Goal: Task Accomplishment & Management: Manage account settings

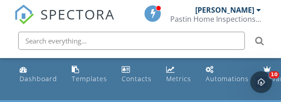
scroll to position [1568, 295]
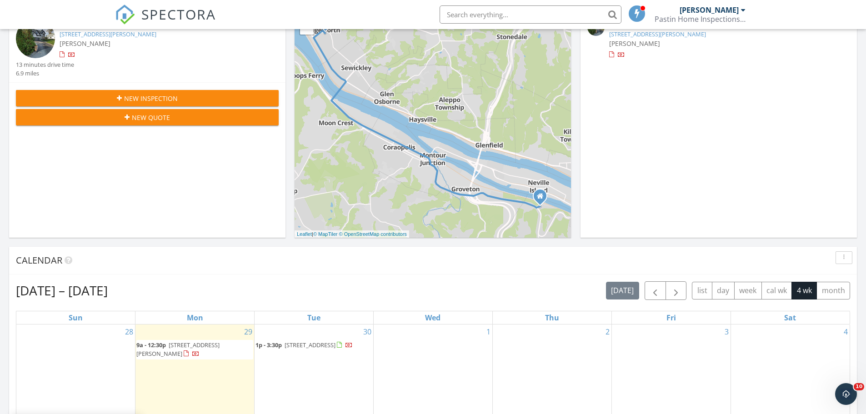
scroll to position [227, 0]
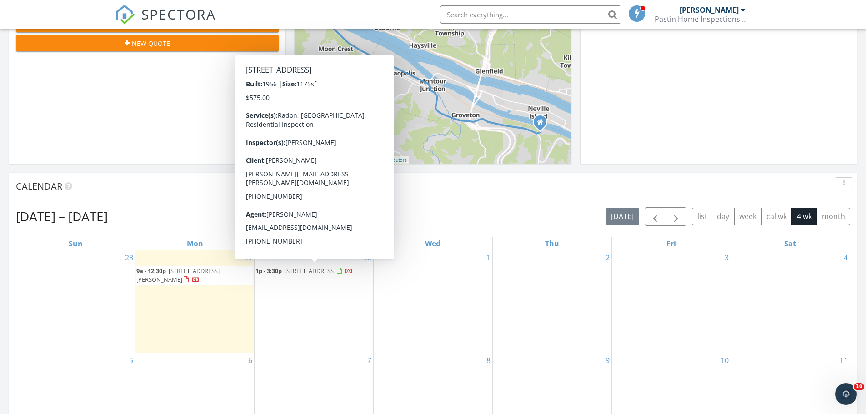
click at [299, 273] on span "5200 Blossom Rd, Pittsburgh 15236" at bounding box center [309, 271] width 51 height 8
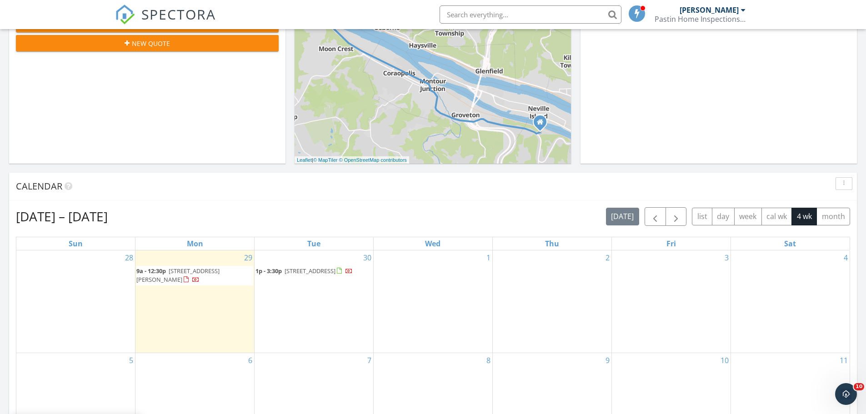
click at [215, 268] on span "[STREET_ADDRESS][PERSON_NAME]" at bounding box center [177, 275] width 83 height 17
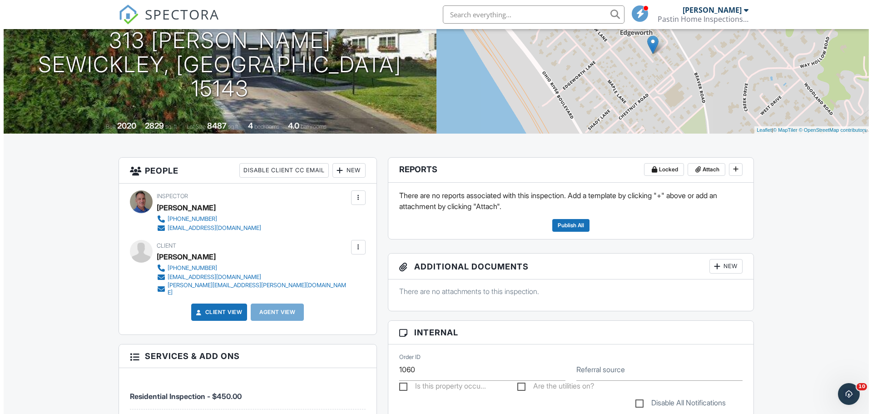
scroll to position [99, 0]
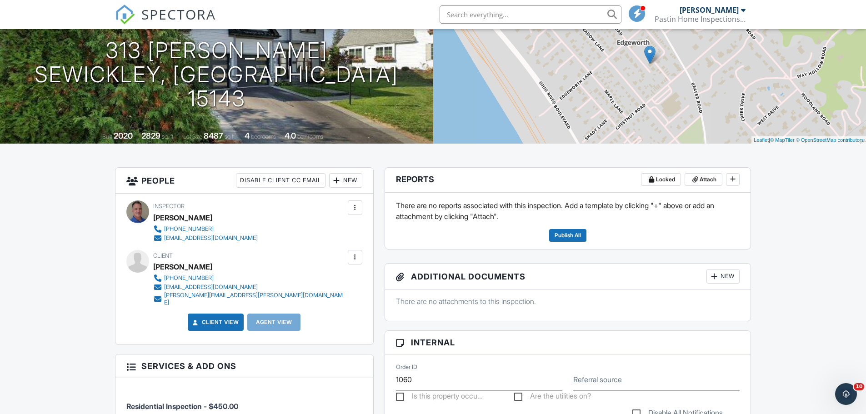
click at [356, 257] on div at bounding box center [354, 257] width 9 height 9
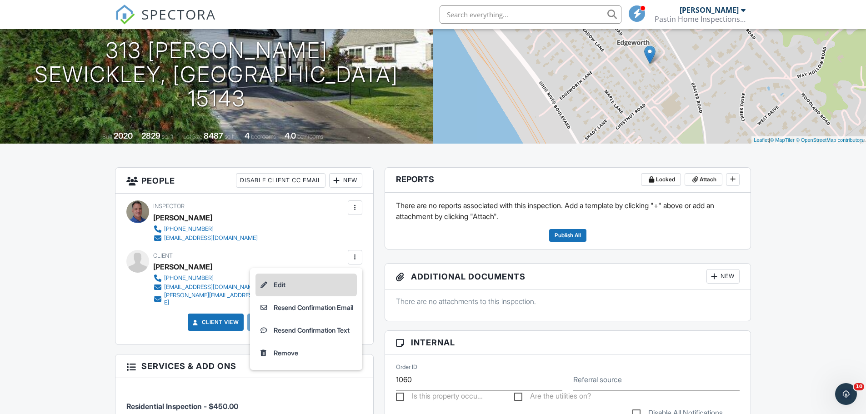
click at [272, 284] on li "Edit" at bounding box center [305, 285] width 101 height 23
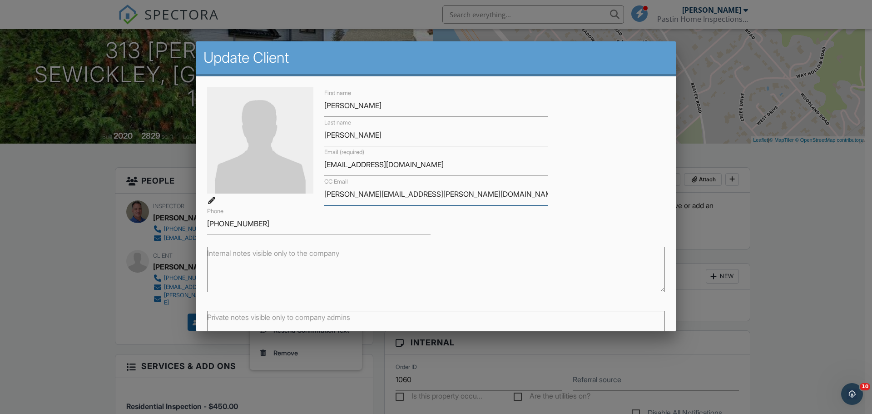
click at [352, 193] on input "[PERSON_NAME][EMAIL_ADDRESS][PERSON_NAME][DOMAIN_NAME]" at bounding box center [436, 194] width 224 height 22
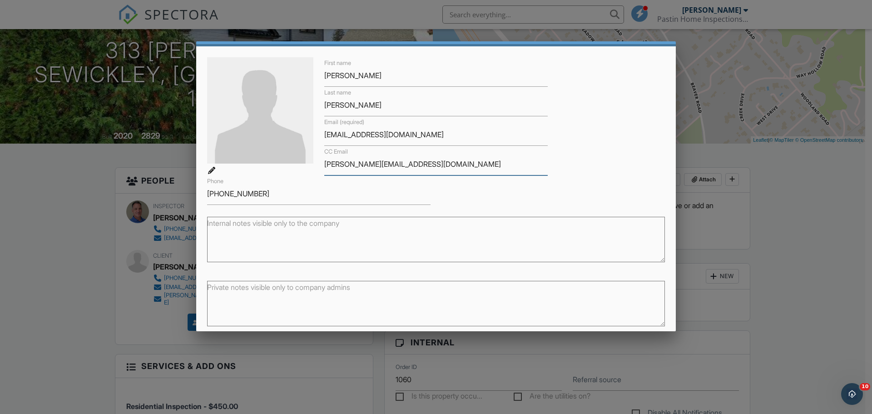
scroll to position [66, 0]
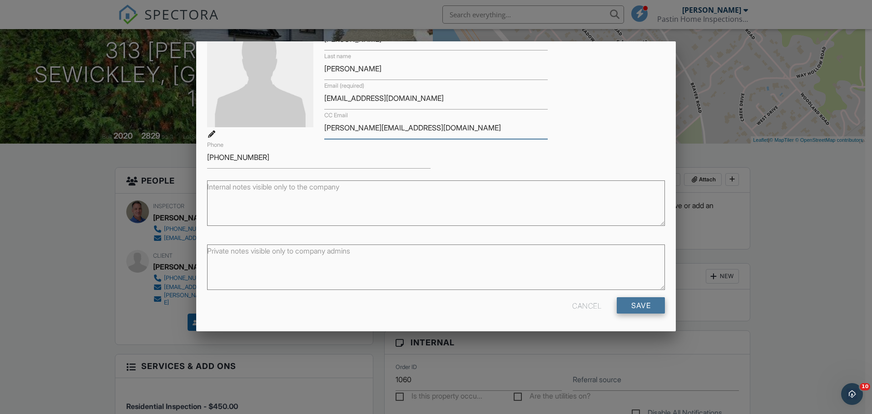
type input "james.killeen@nelsonmullins.com"
click at [619, 309] on input "Save" at bounding box center [641, 305] width 48 height 16
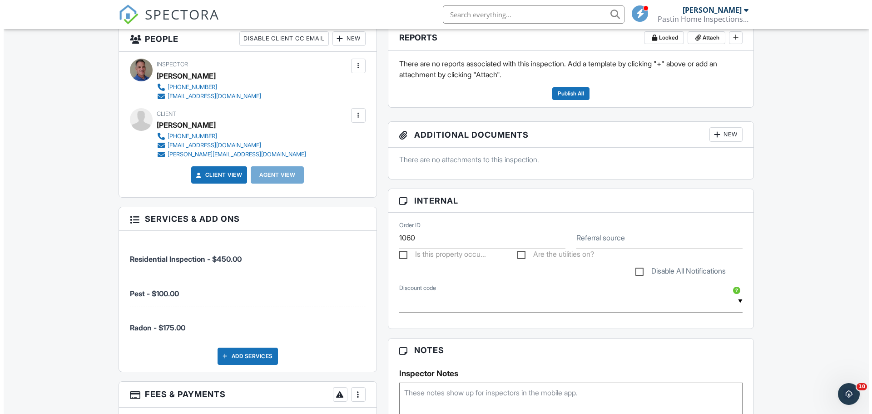
scroll to position [235, 0]
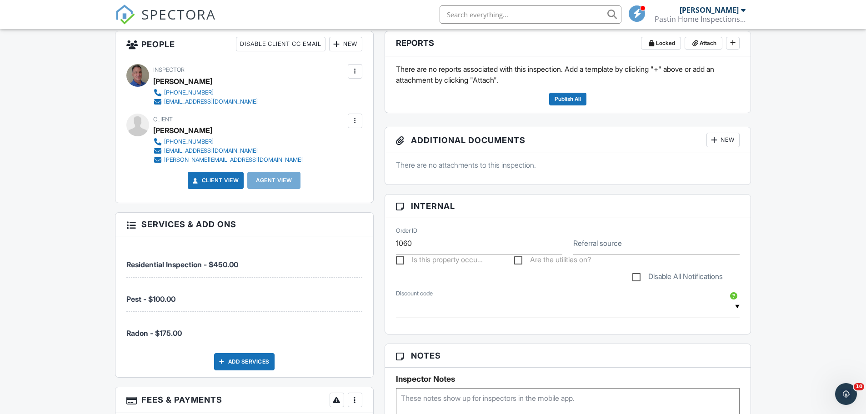
click at [354, 119] on div at bounding box center [354, 120] width 9 height 9
click at [311, 257] on span "Residential Inspection - $450.00" at bounding box center [244, 259] width 236 height 19
click at [340, 45] on div at bounding box center [336, 44] width 9 height 9
click at [364, 70] on li "Client" at bounding box center [379, 71] width 90 height 23
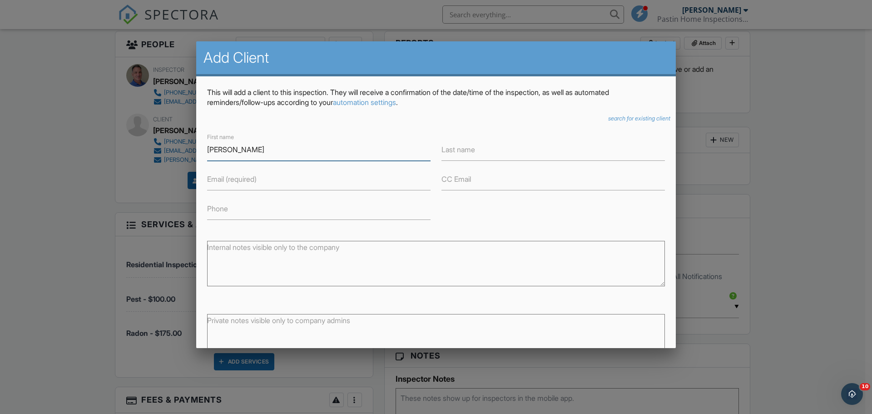
type input "[PERSON_NAME]"
click at [238, 181] on label "Email (required)" at bounding box center [232, 179] width 50 height 10
click at [238, 181] on input "Email (required)" at bounding box center [319, 179] width 224 height 22
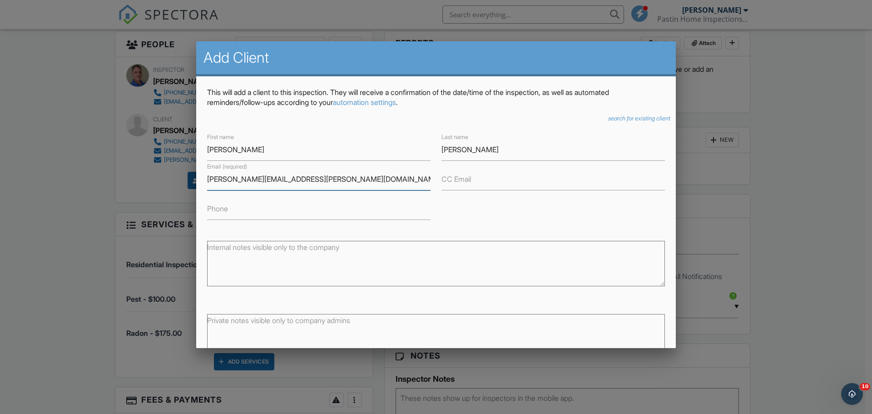
type input "grealis.dan@gmail.com"
click at [234, 205] on input "Phone" at bounding box center [319, 209] width 224 height 22
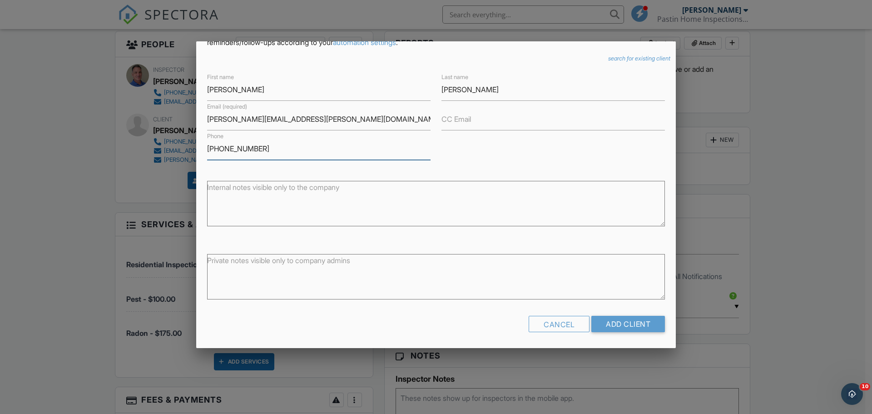
scroll to position [62, 0]
type input "412 370 4106"
click at [600, 323] on input "Add Client" at bounding box center [629, 322] width 74 height 16
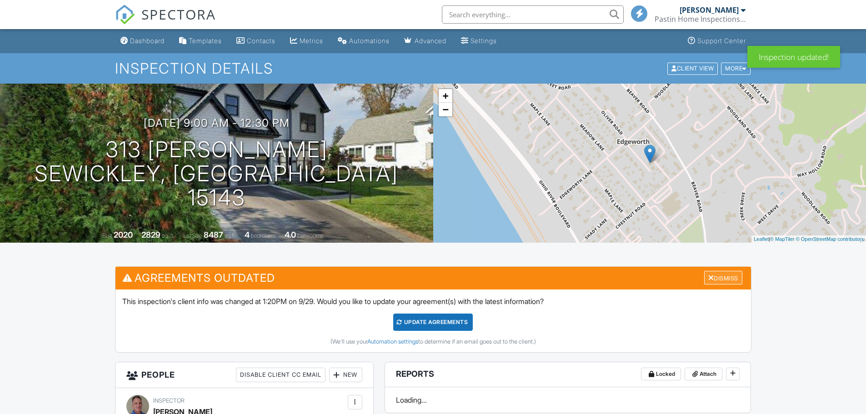
click at [716, 276] on div "Dismiss" at bounding box center [723, 278] width 38 height 14
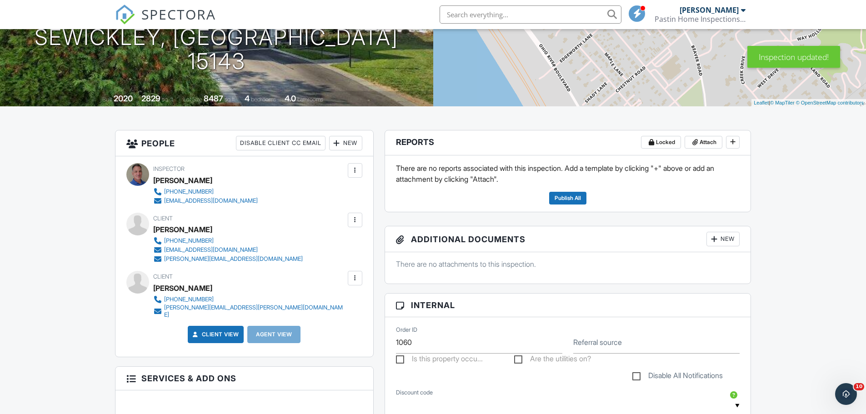
click at [356, 221] on div at bounding box center [354, 219] width 9 height 9
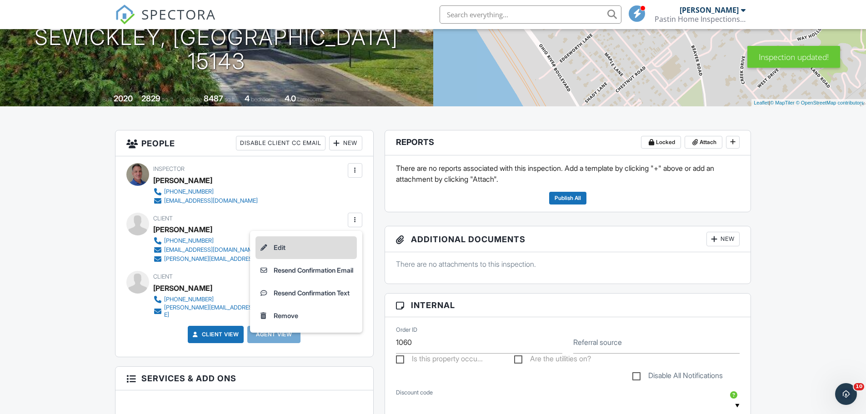
click at [270, 246] on li "Edit" at bounding box center [305, 247] width 101 height 23
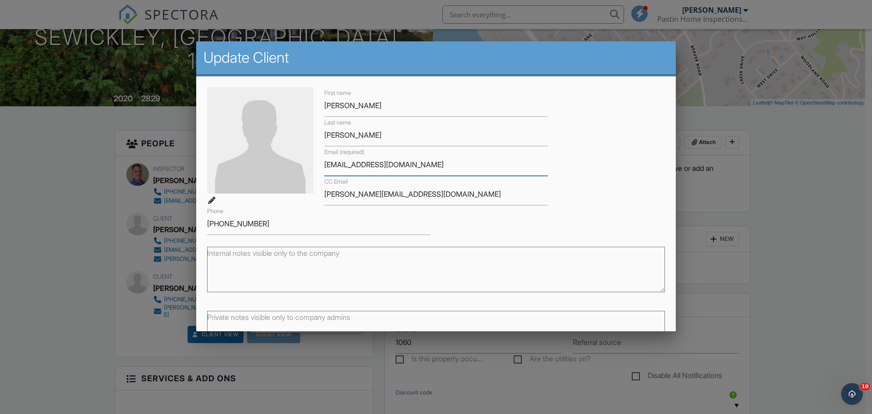
click at [453, 165] on input "[EMAIL_ADDRESS][DOMAIN_NAME]" at bounding box center [436, 165] width 224 height 22
type input "d"
drag, startPoint x: 438, startPoint y: 194, endPoint x: 430, endPoint y: 191, distance: 9.1
click at [434, 192] on input "james.killeen@nelsonmullins.com" at bounding box center [436, 194] width 224 height 22
click at [364, 195] on input "james.killeen@nelsonmullins.com" at bounding box center [436, 194] width 224 height 22
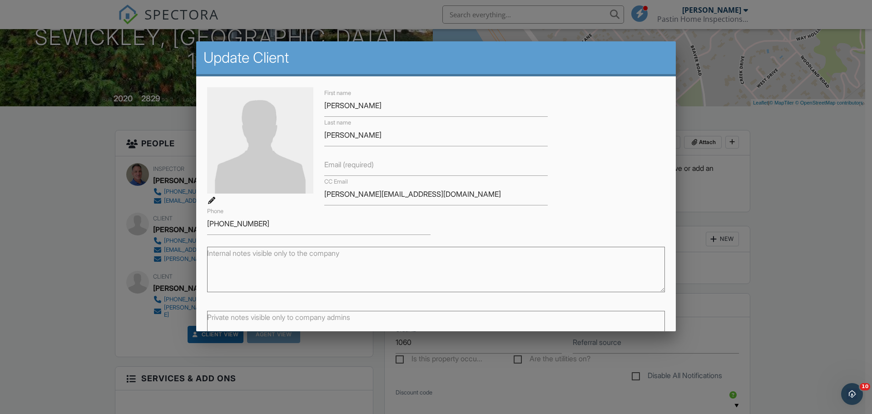
drag, startPoint x: 318, startPoint y: 194, endPoint x: 336, endPoint y: 193, distance: 18.2
click at [336, 193] on div "CC Email james.killeen@nelsonmullins.com" at bounding box center [436, 191] width 234 height 30
drag, startPoint x: 319, startPoint y: 192, endPoint x: 379, endPoint y: 196, distance: 59.7
click at [379, 196] on div "CC Email james.killeen@nelsonmullins.com" at bounding box center [436, 191] width 234 height 30
drag, startPoint x: 437, startPoint y: 193, endPoint x: 386, endPoint y: 195, distance: 50.9
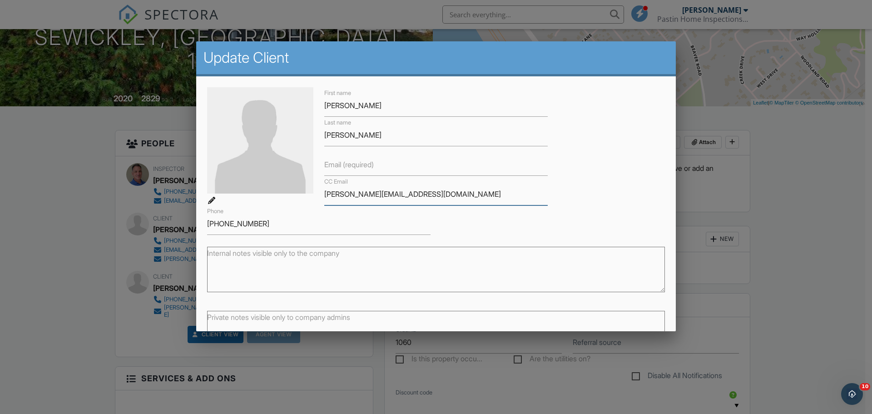
click at [393, 195] on input "[PERSON_NAME][EMAIL_ADDRESS][DOMAIN_NAME]" at bounding box center [436, 194] width 224 height 22
drag, startPoint x: 386, startPoint y: 195, endPoint x: 359, endPoint y: 195, distance: 27.7
click at [359, 195] on input "[PERSON_NAME][EMAIL_ADDRESS][DOMAIN_NAME]" at bounding box center [436, 194] width 224 height 22
click at [334, 195] on input "[PERSON_NAME][EMAIL_ADDRESS][DOMAIN_NAME]" at bounding box center [436, 194] width 224 height 22
click at [324, 193] on input "[PERSON_NAME][EMAIL_ADDRESS][DOMAIN_NAME]" at bounding box center [436, 194] width 224 height 22
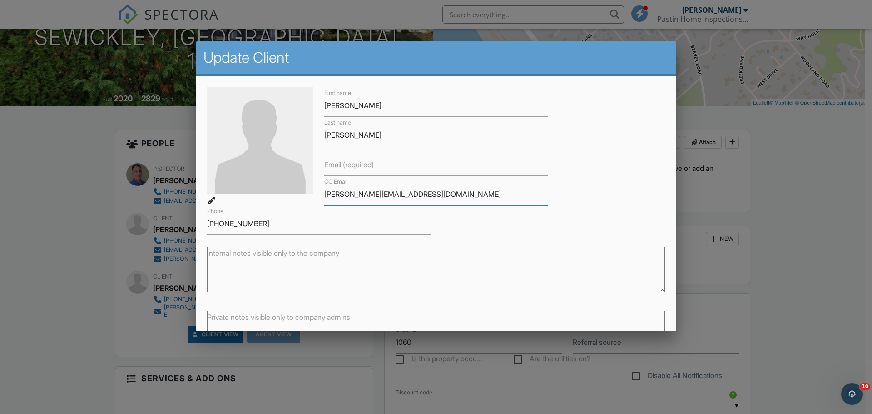
drag, startPoint x: 323, startPoint y: 193, endPoint x: 425, endPoint y: 196, distance: 102.7
click at [425, 196] on input "[PERSON_NAME][EMAIL_ADDRESS][DOMAIN_NAME]" at bounding box center [436, 194] width 224 height 22
click at [329, 166] on label "Email (required)" at bounding box center [349, 164] width 50 height 10
click at [329, 166] on input "Email (required)" at bounding box center [436, 165] width 224 height 22
paste input "[PERSON_NAME][EMAIL_ADDRESS][DOMAIN_NAME]"
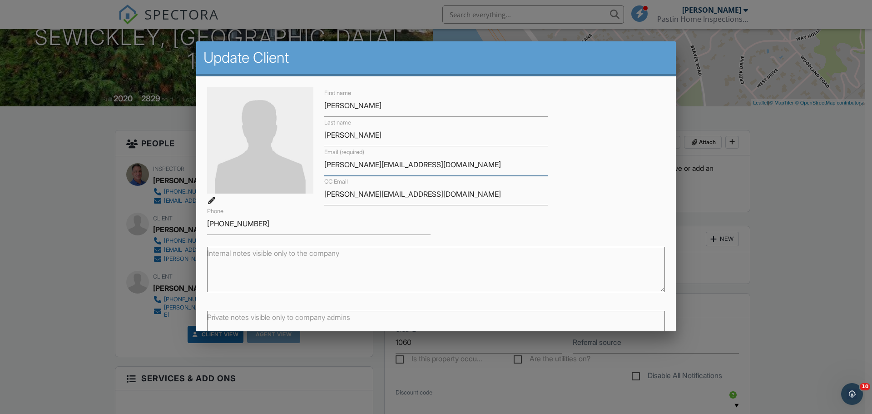
type input "[PERSON_NAME][EMAIL_ADDRESS][DOMAIN_NAME]"
click at [445, 198] on input "[PERSON_NAME][EMAIL_ADDRESS][DOMAIN_NAME]" at bounding box center [436, 194] width 224 height 22
type input "j"
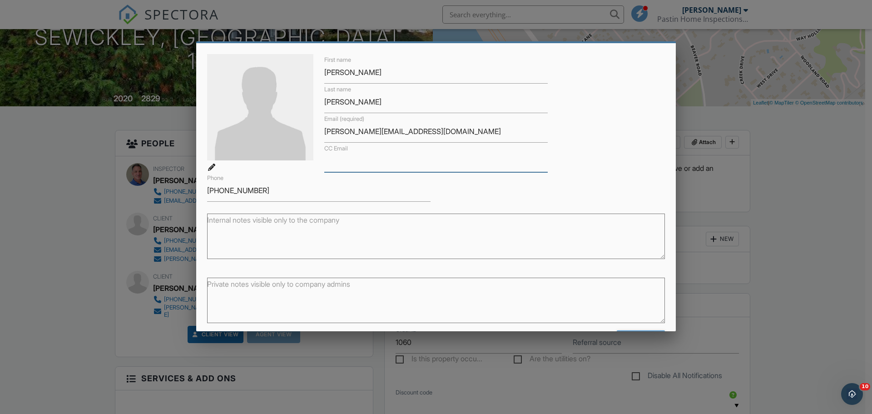
scroll to position [66, 0]
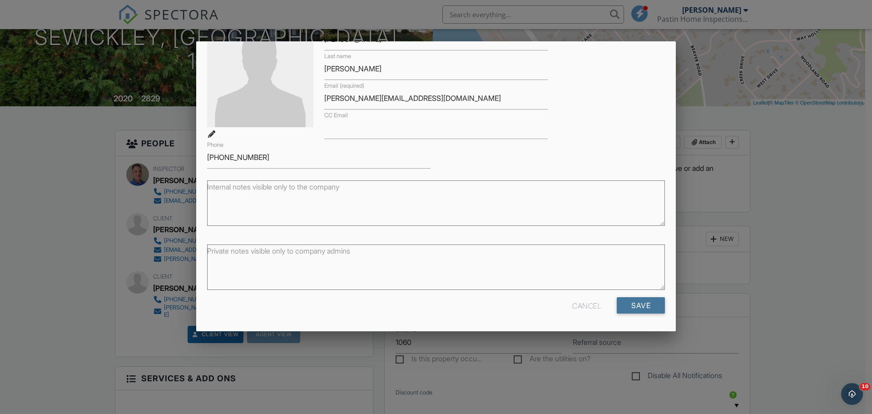
click at [633, 304] on input "Save" at bounding box center [641, 305] width 48 height 16
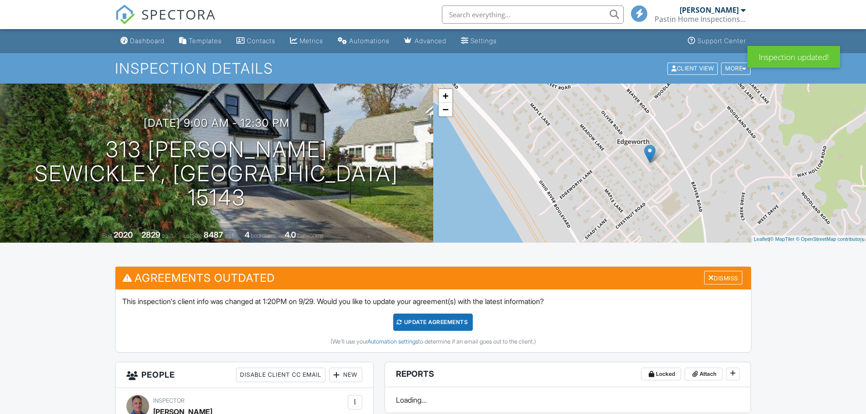
click at [708, 277] on div at bounding box center [711, 277] width 6 height 7
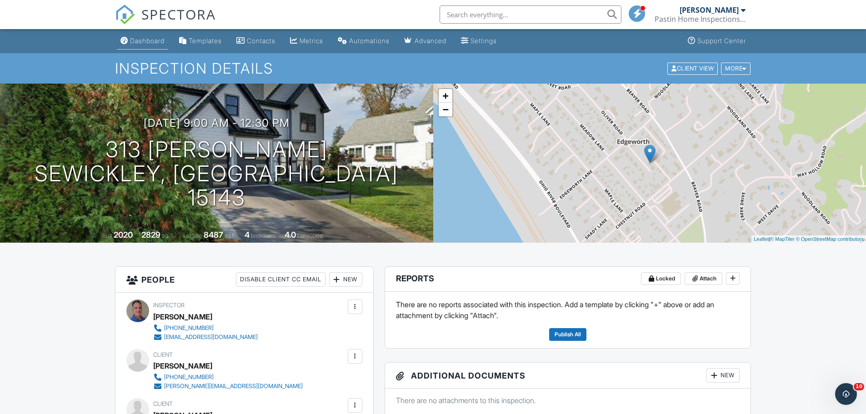
click at [152, 41] on div "Dashboard" at bounding box center [147, 41] width 35 height 8
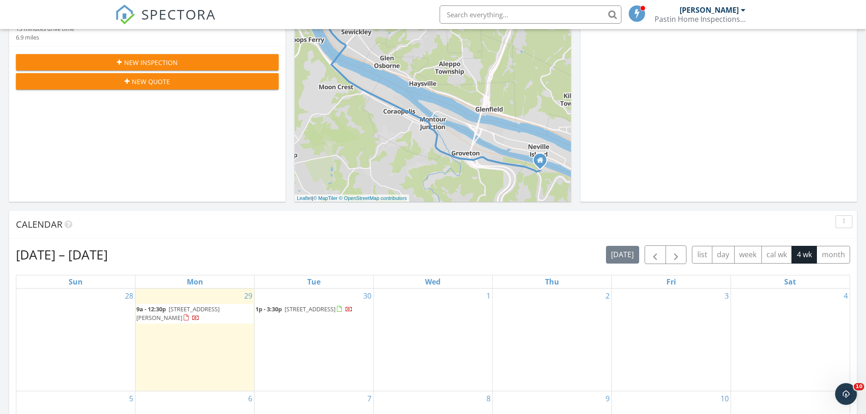
scroll to position [364, 0]
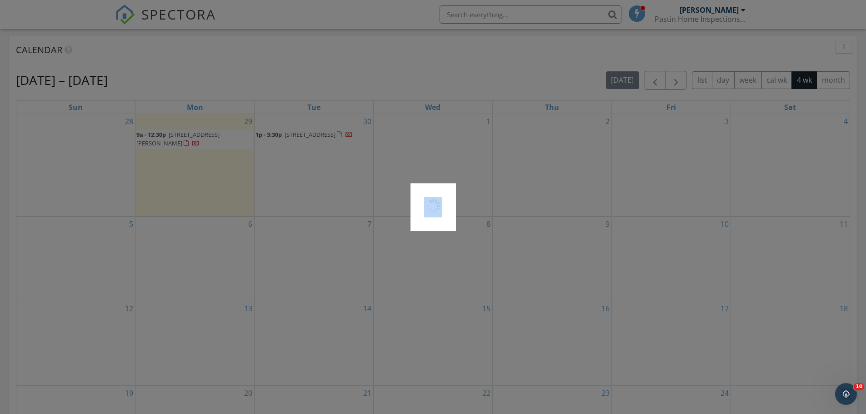
click at [197, 135] on div at bounding box center [433, 207] width 866 height 414
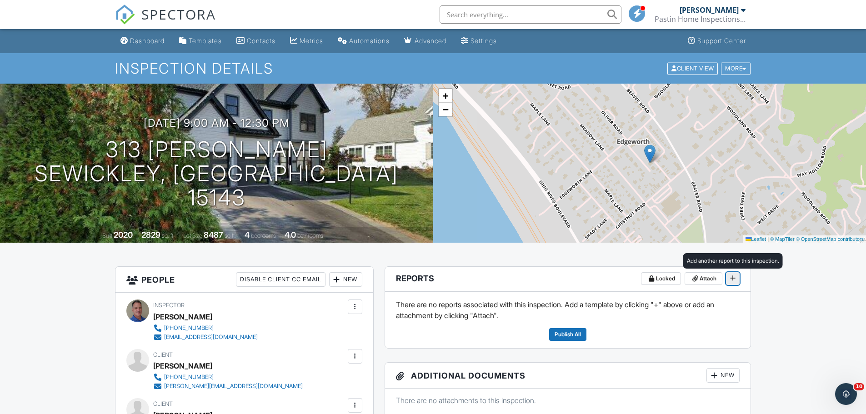
click at [731, 277] on icon at bounding box center [732, 278] width 5 height 6
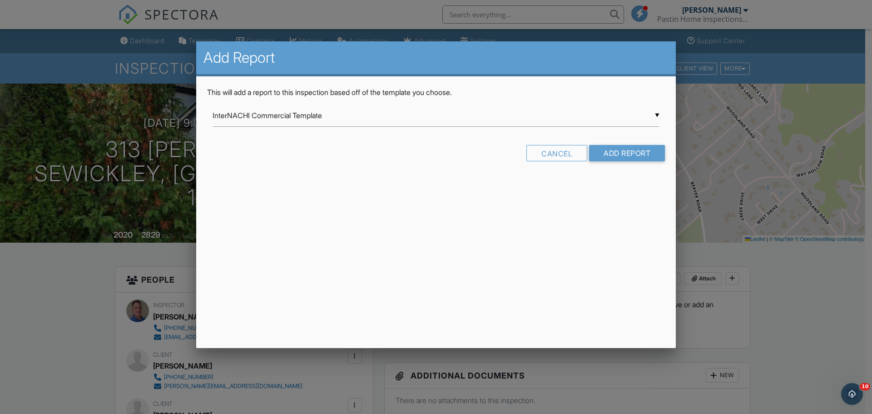
click at [660, 115] on div "▼ InterNACHI Commercial Template InterNACHI Commercial Template NEW Template fr…" at bounding box center [436, 120] width 458 height 31
click at [657, 117] on div "▼ InterNACHI Commercial Template InterNACHI Commercial Template NEW Template fr…" at bounding box center [436, 116] width 447 height 22
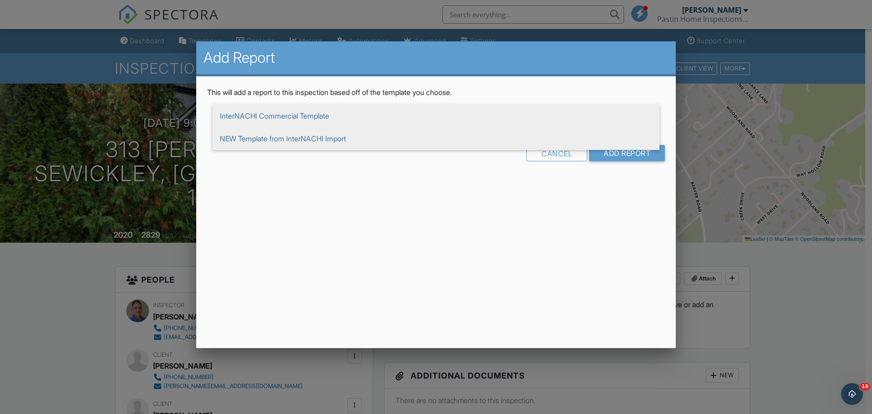
click at [291, 142] on span "NEW Template from InterNACHI Import" at bounding box center [436, 138] width 447 height 23
type input "NEW Template from InterNACHI Import"
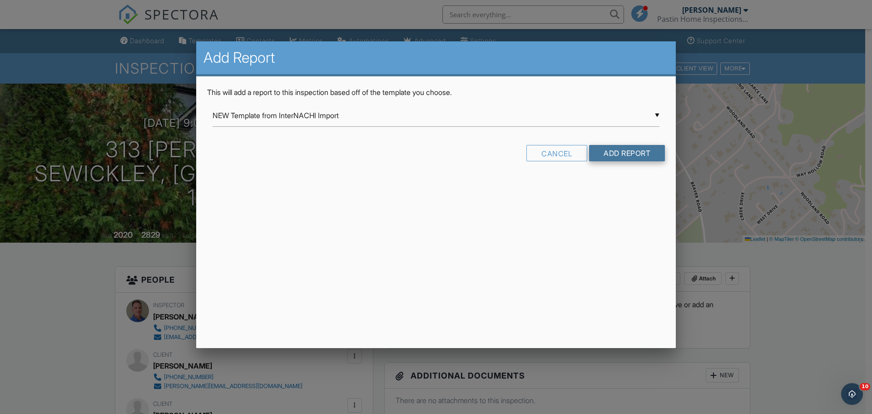
click at [615, 152] on input "Add Report" at bounding box center [627, 153] width 76 height 16
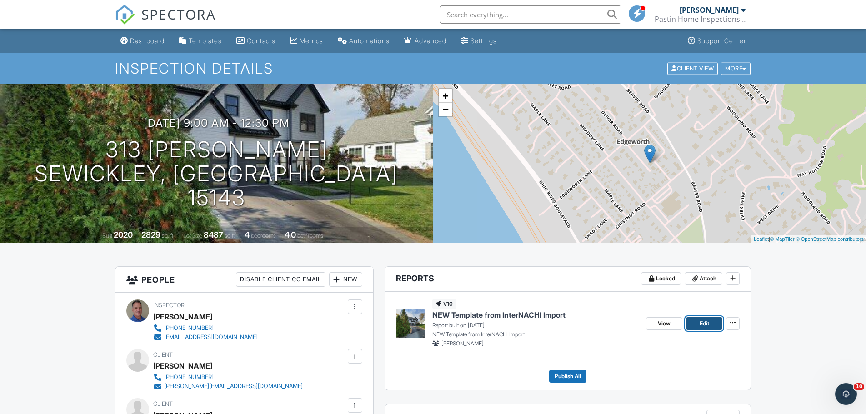
click at [694, 324] on link "Edit" at bounding box center [704, 323] width 36 height 13
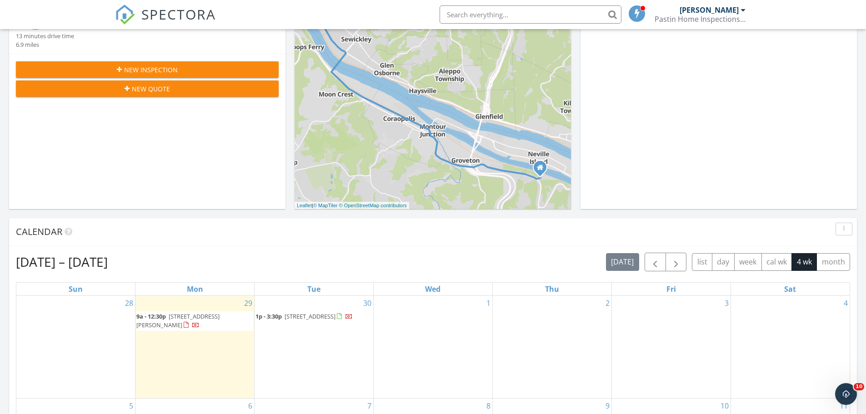
scroll to position [227, 0]
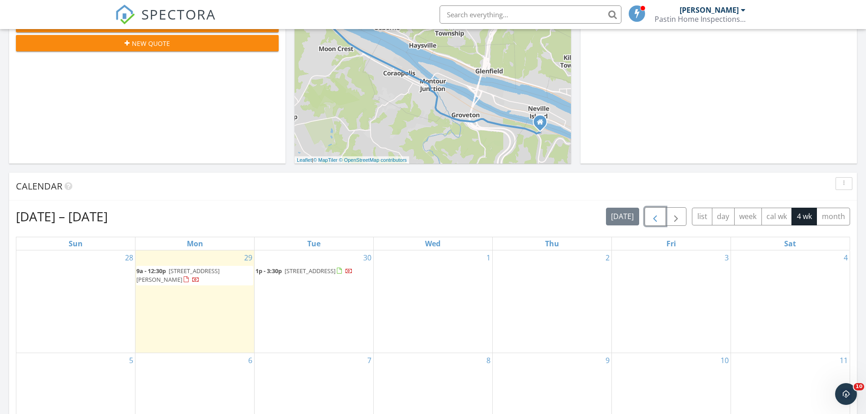
click at [653, 219] on span "button" at bounding box center [654, 216] width 11 height 11
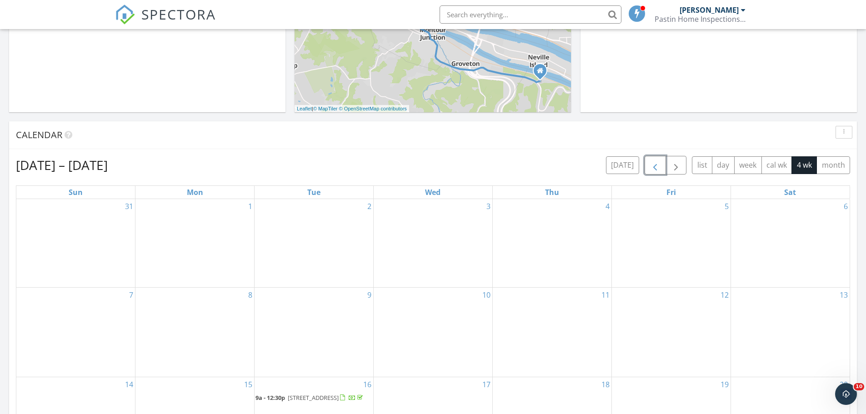
scroll to position [273, 0]
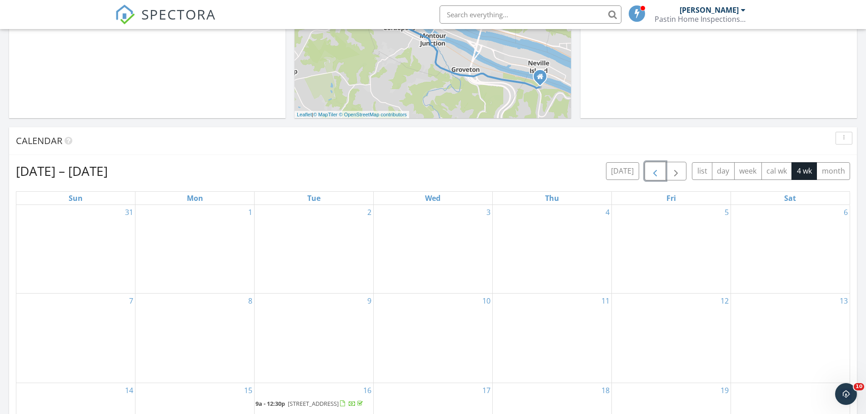
click at [655, 176] on span "button" at bounding box center [654, 171] width 11 height 11
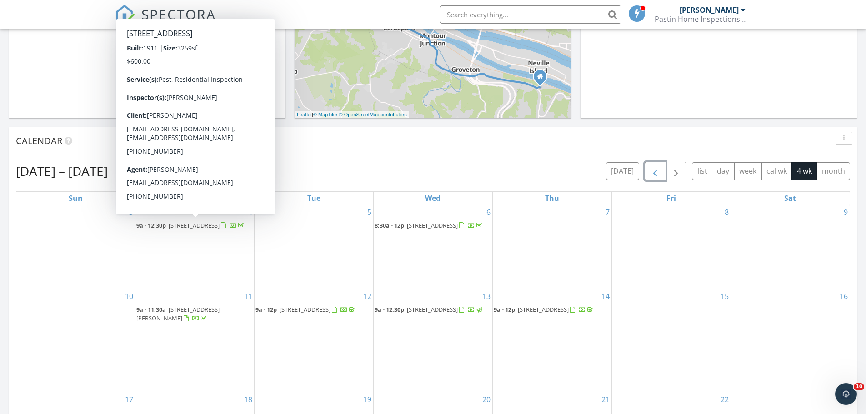
click at [200, 226] on span "[STREET_ADDRESS]" at bounding box center [194, 225] width 51 height 8
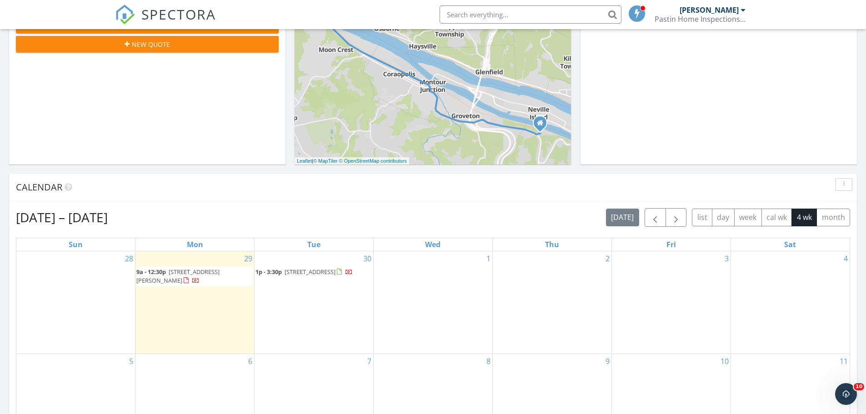
scroll to position [227, 0]
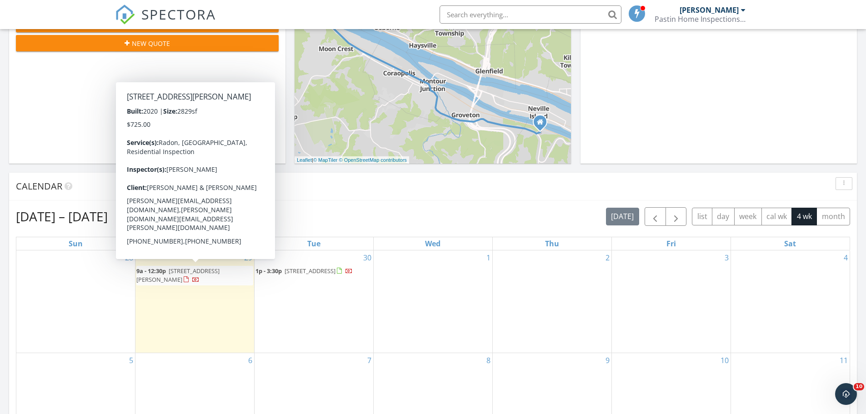
click at [194, 273] on span "313 Nicholas Pl, Sewickley 15143" at bounding box center [177, 275] width 83 height 17
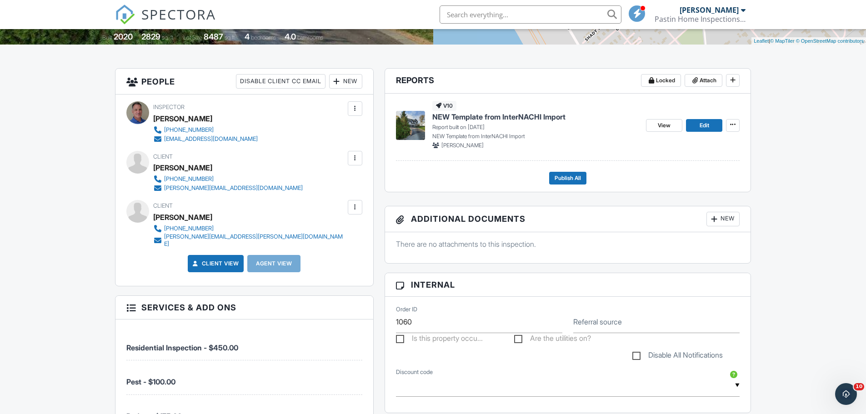
scroll to position [182, 0]
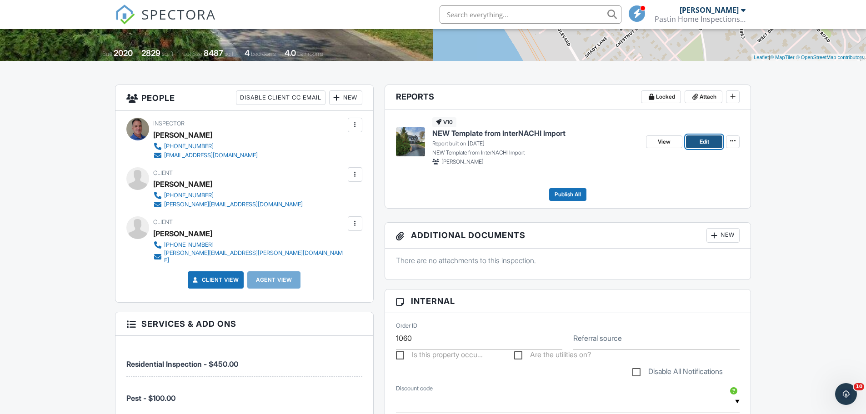
click at [705, 140] on span "Edit" at bounding box center [704, 141] width 10 height 9
